Goal: Information Seeking & Learning: Learn about a topic

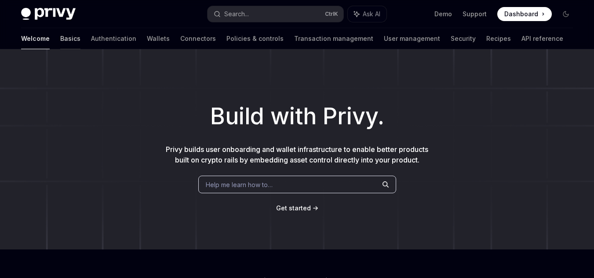
click at [60, 41] on link "Basics" at bounding box center [70, 38] width 20 height 21
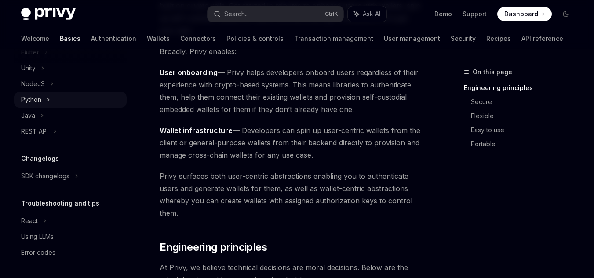
scroll to position [124, 0]
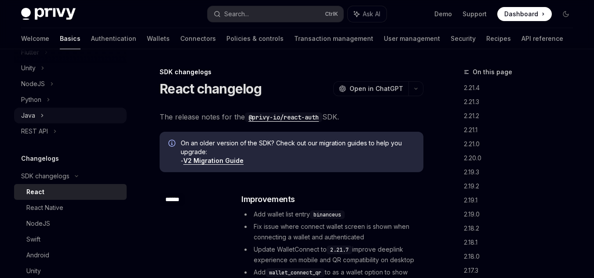
click at [42, 111] on icon at bounding box center [42, 115] width 4 height 11
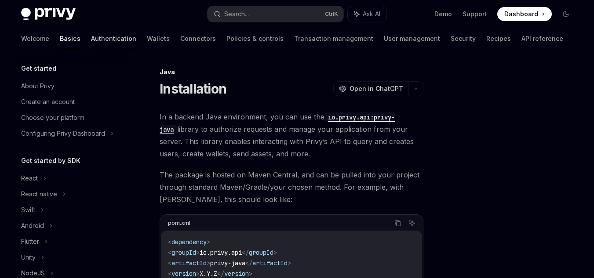
click at [91, 36] on link "Authentication" at bounding box center [113, 38] width 45 height 21
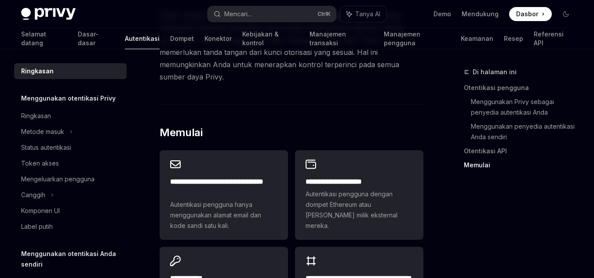
scroll to position [774, 0]
click at [62, 228] on div "Label putih" at bounding box center [71, 227] width 100 height 11
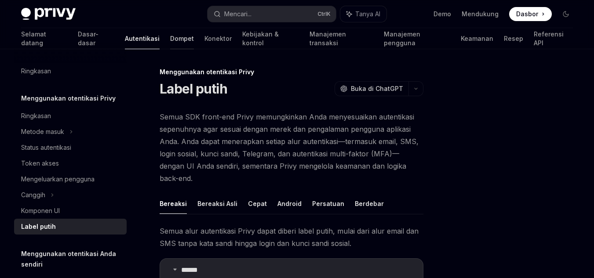
click at [170, 46] on link "Dompet" at bounding box center [182, 38] width 24 height 21
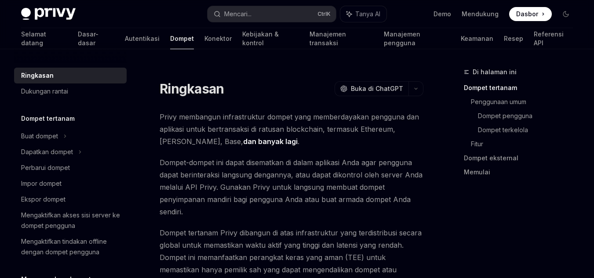
click at [306, 133] on font "Privy membangun infrastruktur dompet yang memberdayakan pengguna dan aplikasi u…" at bounding box center [289, 129] width 259 height 33
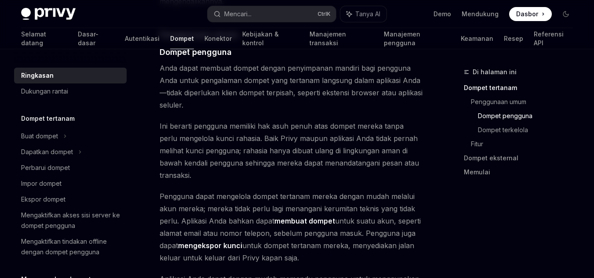
scroll to position [756, 0]
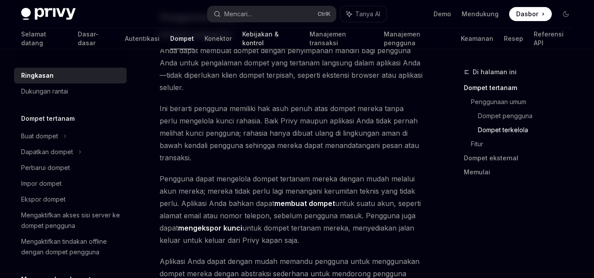
click at [242, 43] on font "Kebijakan & kontrol" at bounding box center [270, 39] width 57 height 18
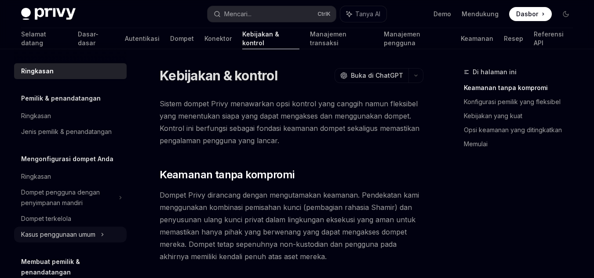
click at [39, 232] on font "Kasus penggunaan umum" at bounding box center [58, 234] width 74 height 7
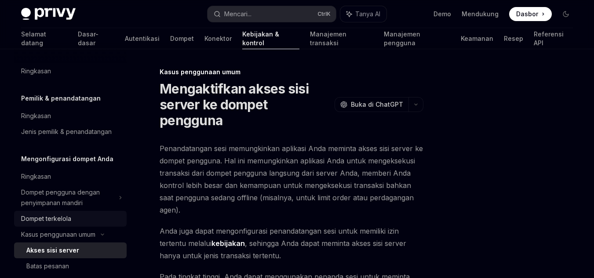
click at [80, 221] on div "Dompet terkelola" at bounding box center [71, 219] width 100 height 11
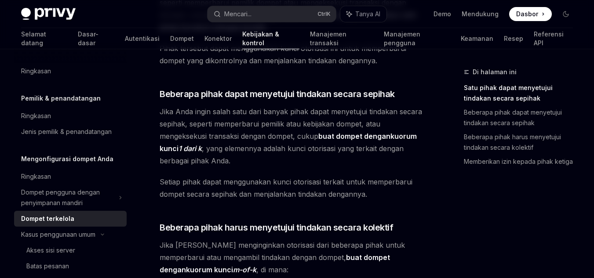
scroll to position [203, 0]
click at [430, 45] on div "Selamat datang Dasar-dasar Autentikasi Dompet Konektor Kebijakan & kontrol Mana…" at bounding box center [297, 38] width 552 height 21
click at [504, 41] on font "Resep" at bounding box center [513, 38] width 19 height 7
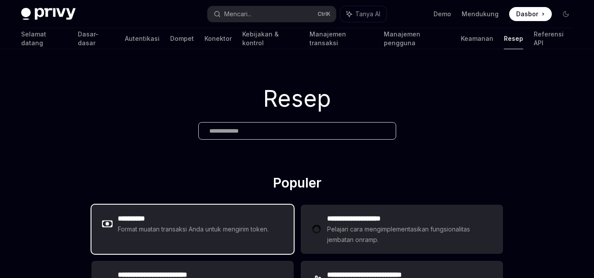
click at [253, 209] on div "**********" at bounding box center [192, 224] width 202 height 39
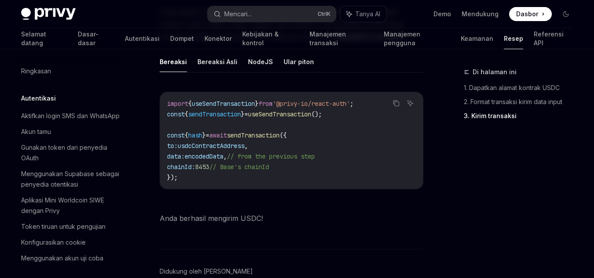
scroll to position [821, 0]
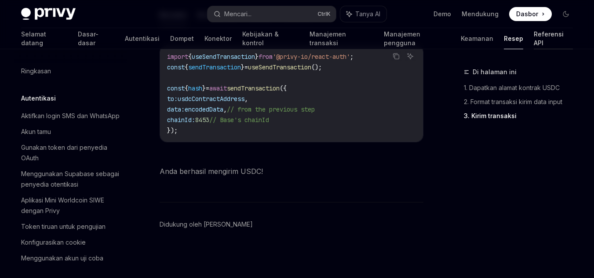
click at [534, 36] on font "Referensi API" at bounding box center [549, 38] width 30 height 16
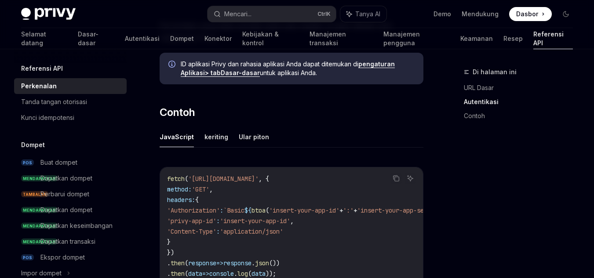
scroll to position [568, 0]
click at [204, 41] on font "Konektor" at bounding box center [217, 38] width 27 height 7
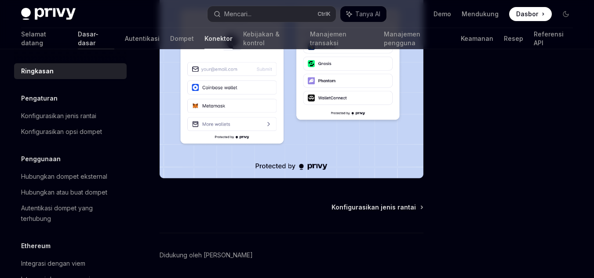
click at [78, 44] on link "Dasar-dasar" at bounding box center [96, 38] width 36 height 21
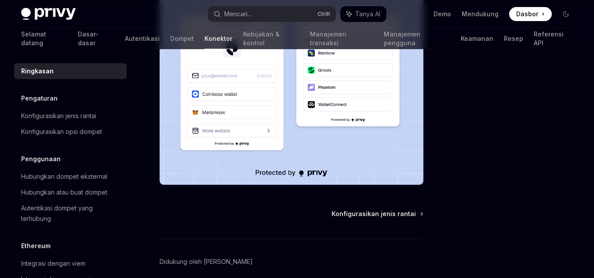
scroll to position [254, 0]
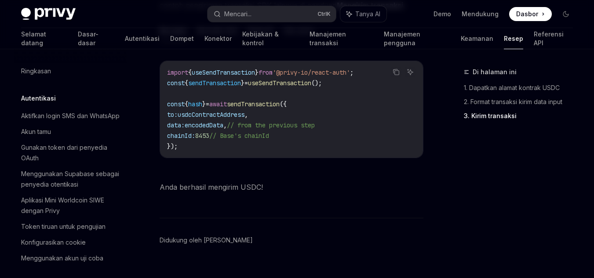
scroll to position [809, 0]
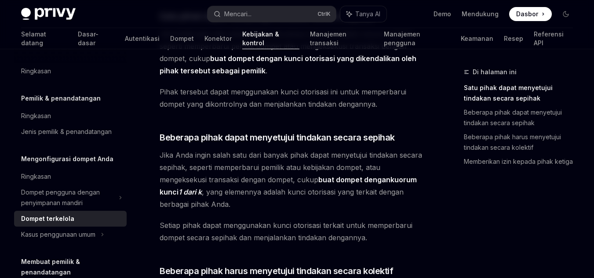
scroll to position [203, 0]
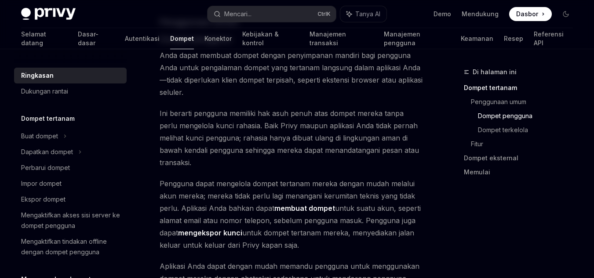
scroll to position [756, 0]
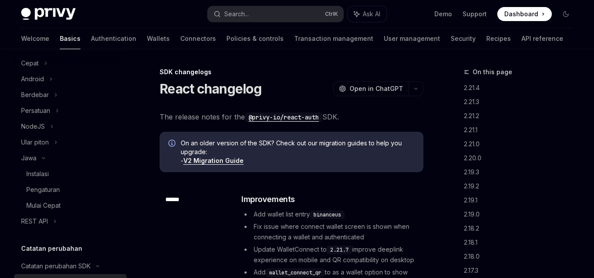
scroll to position [266, 0]
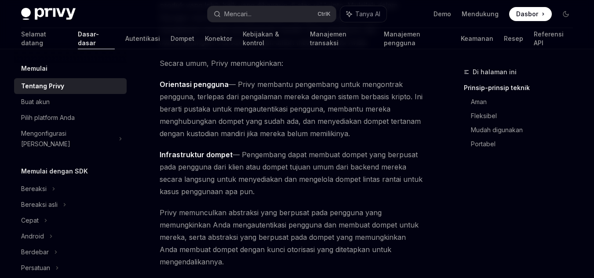
type textarea "*"
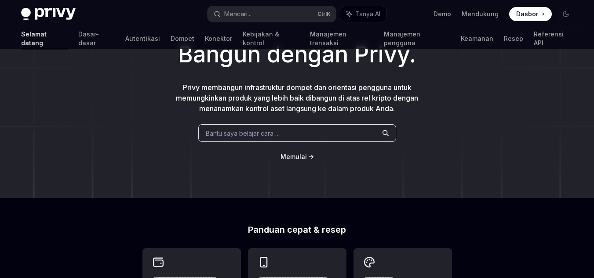
scroll to position [61, 0]
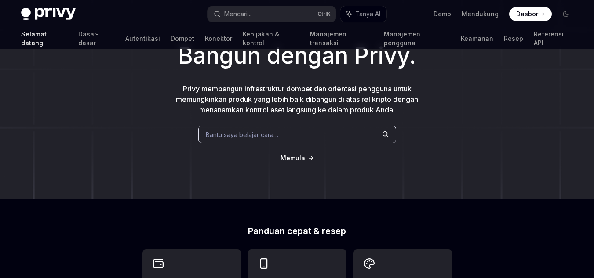
click at [537, 15] on font "Dasbor" at bounding box center [527, 13] width 22 height 7
